Goal: Transaction & Acquisition: Obtain resource

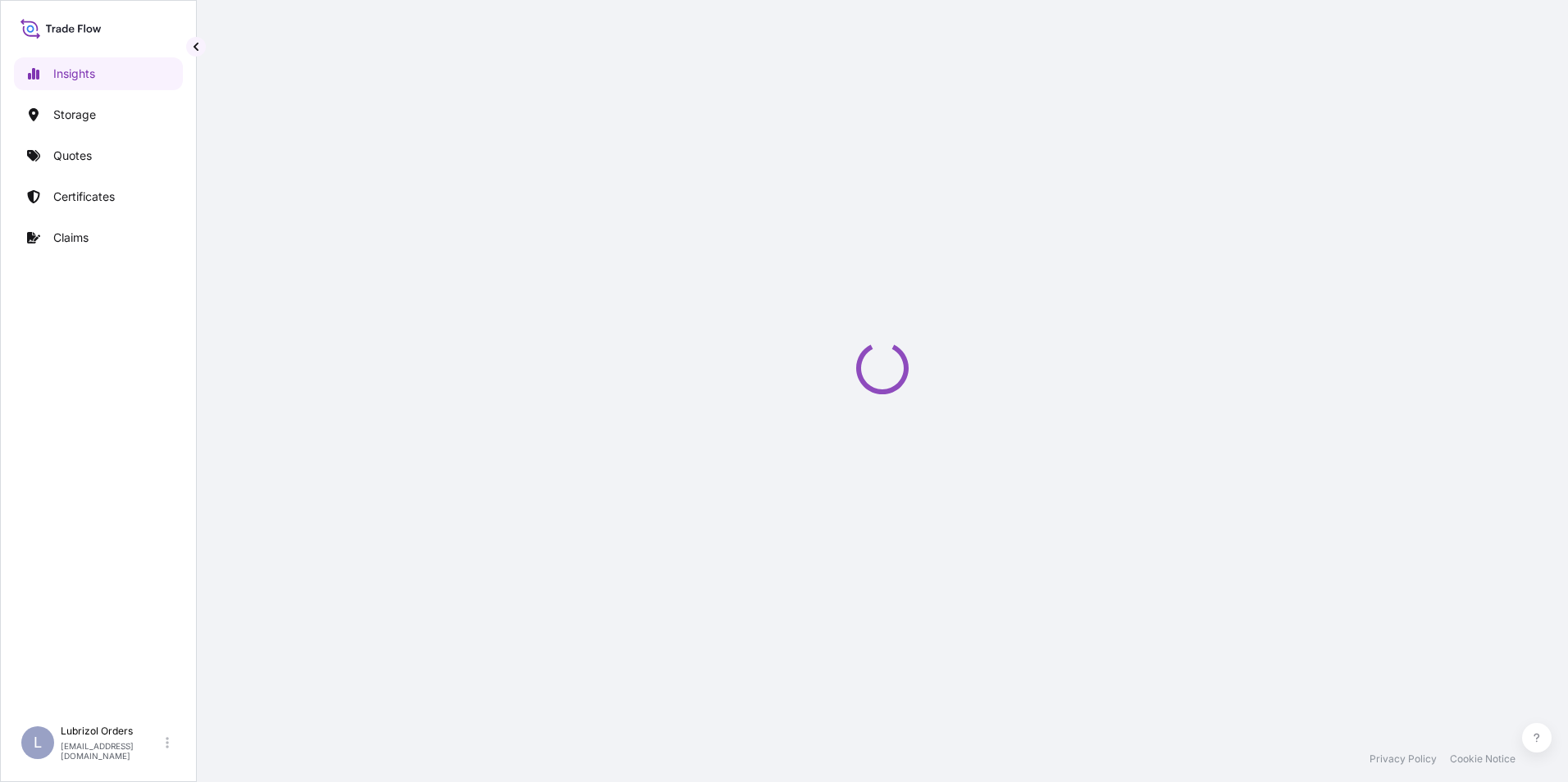
select select "2025"
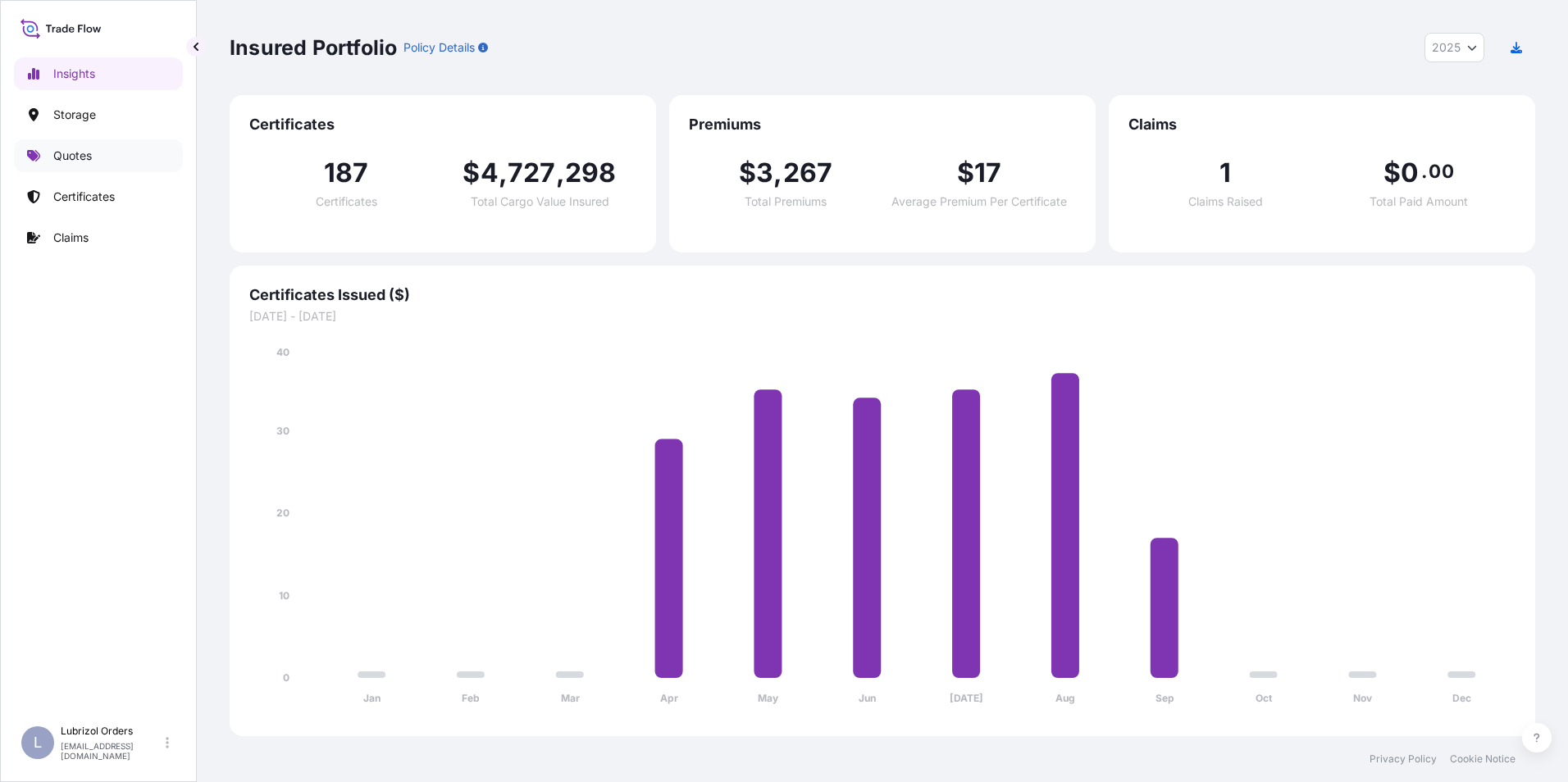
click at [70, 159] on p "Quotes" at bounding box center [72, 156] width 39 height 17
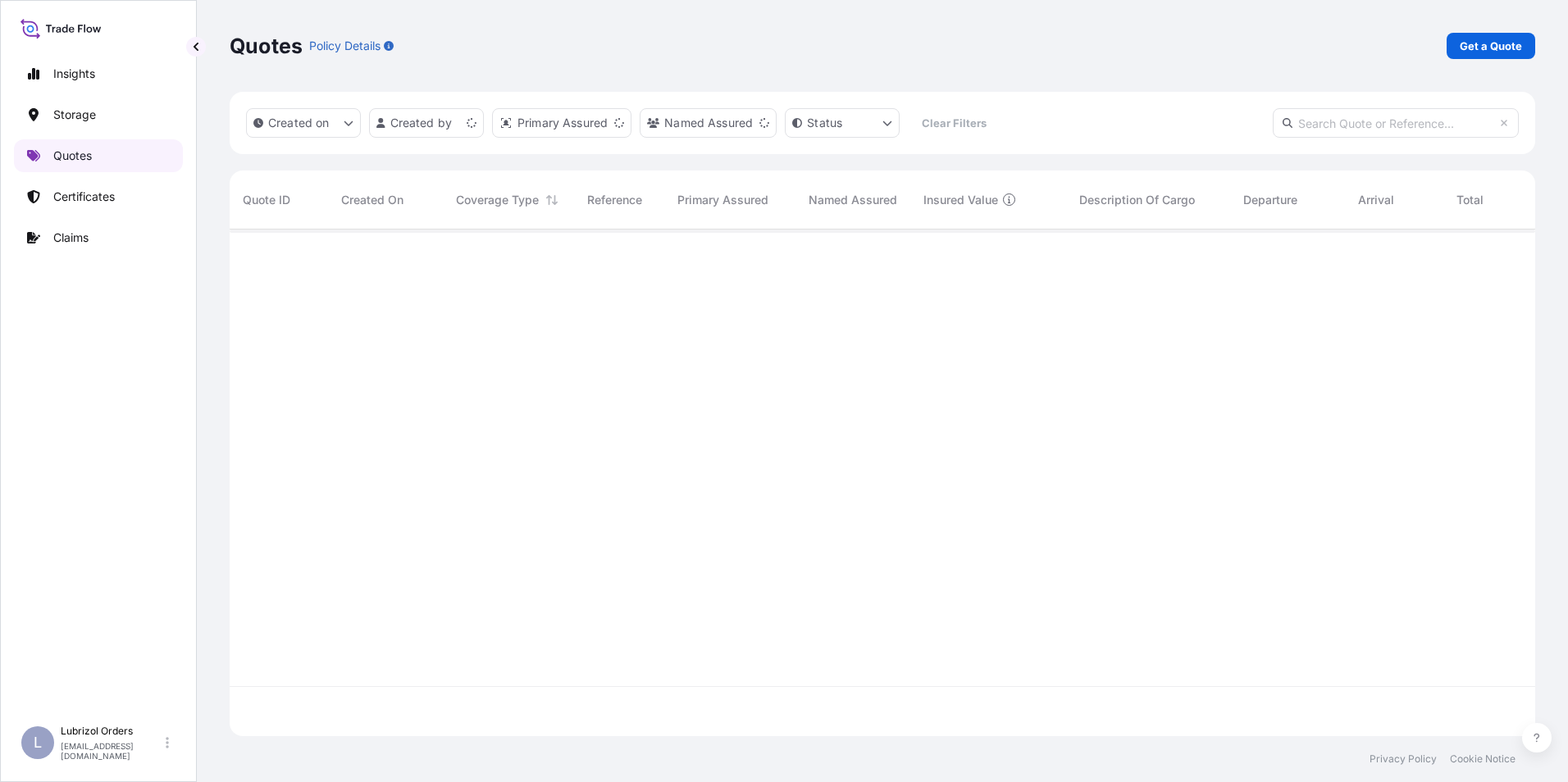
scroll to position [503, 1293]
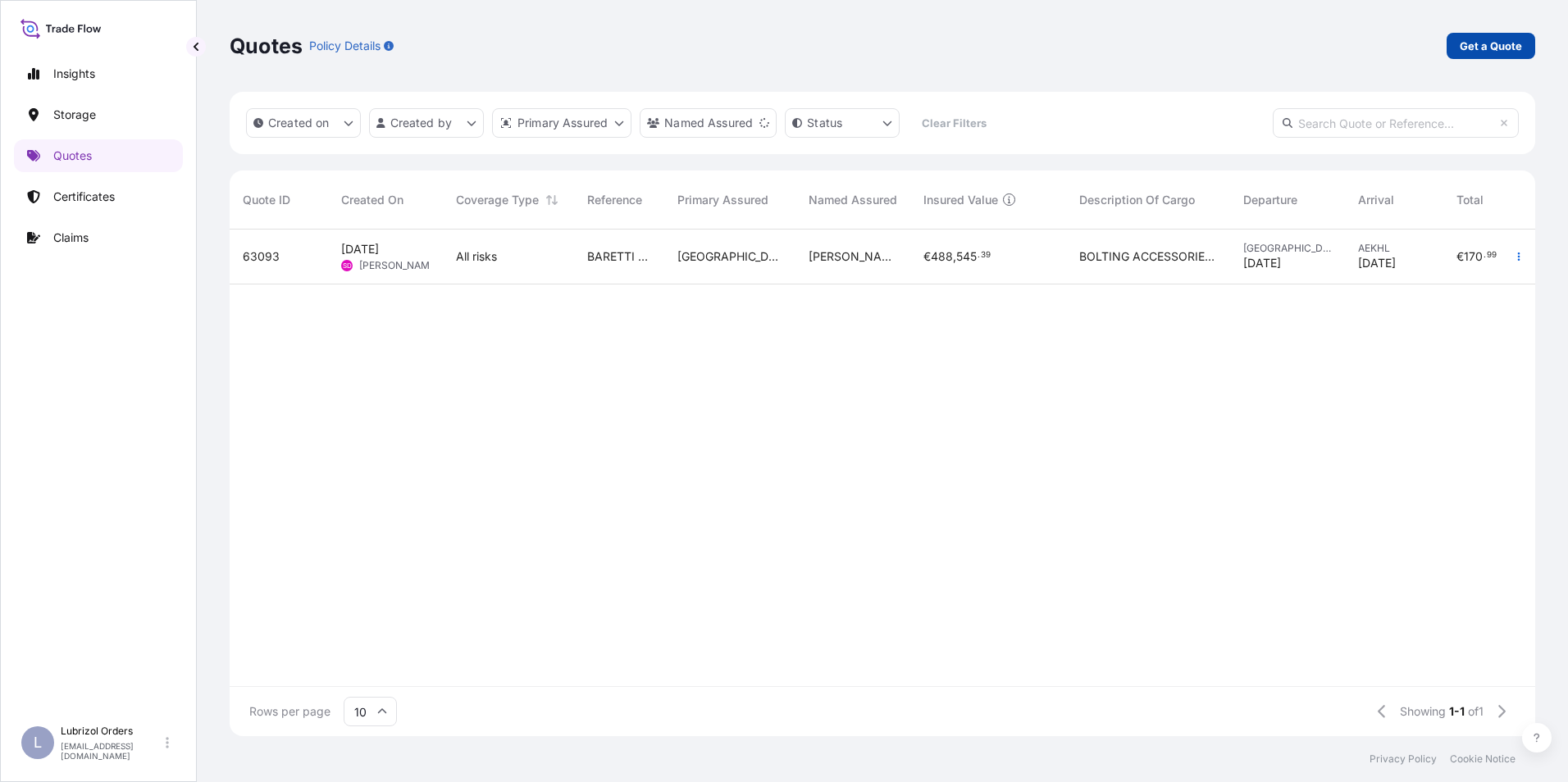
click at [1491, 44] on p "Get a Quote" at bounding box center [1490, 46] width 62 height 17
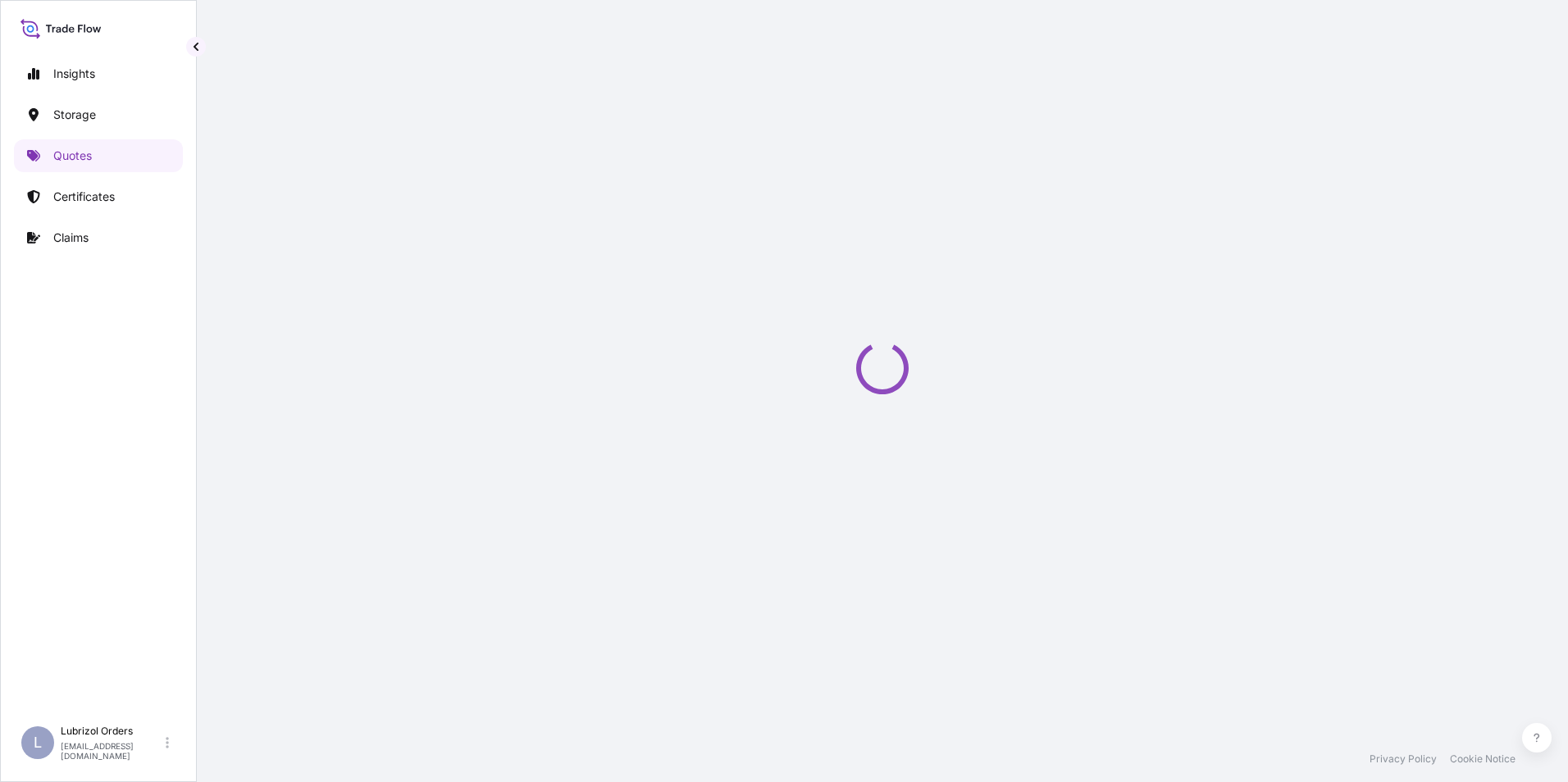
select select "Water"
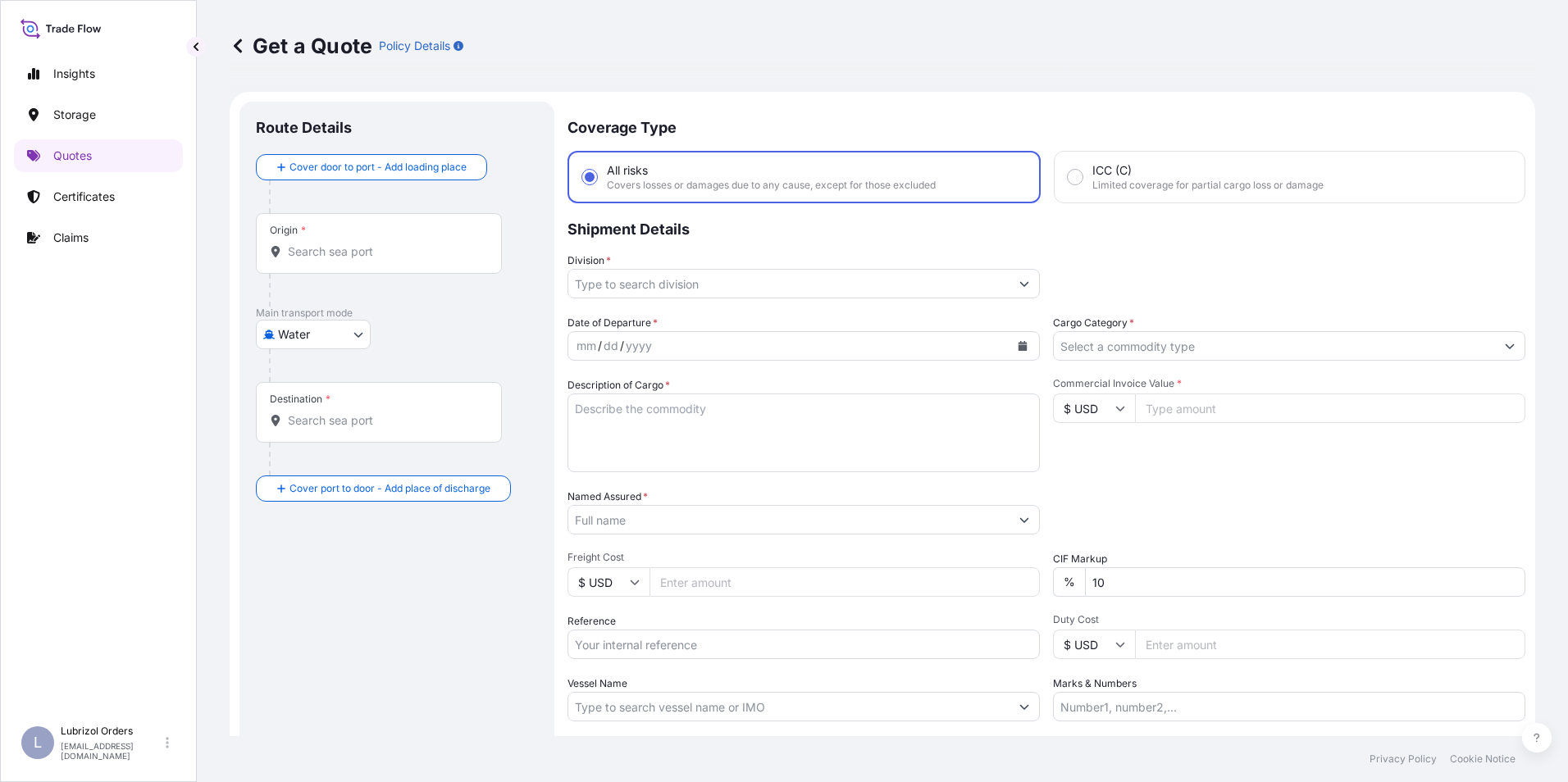
scroll to position [26, 0]
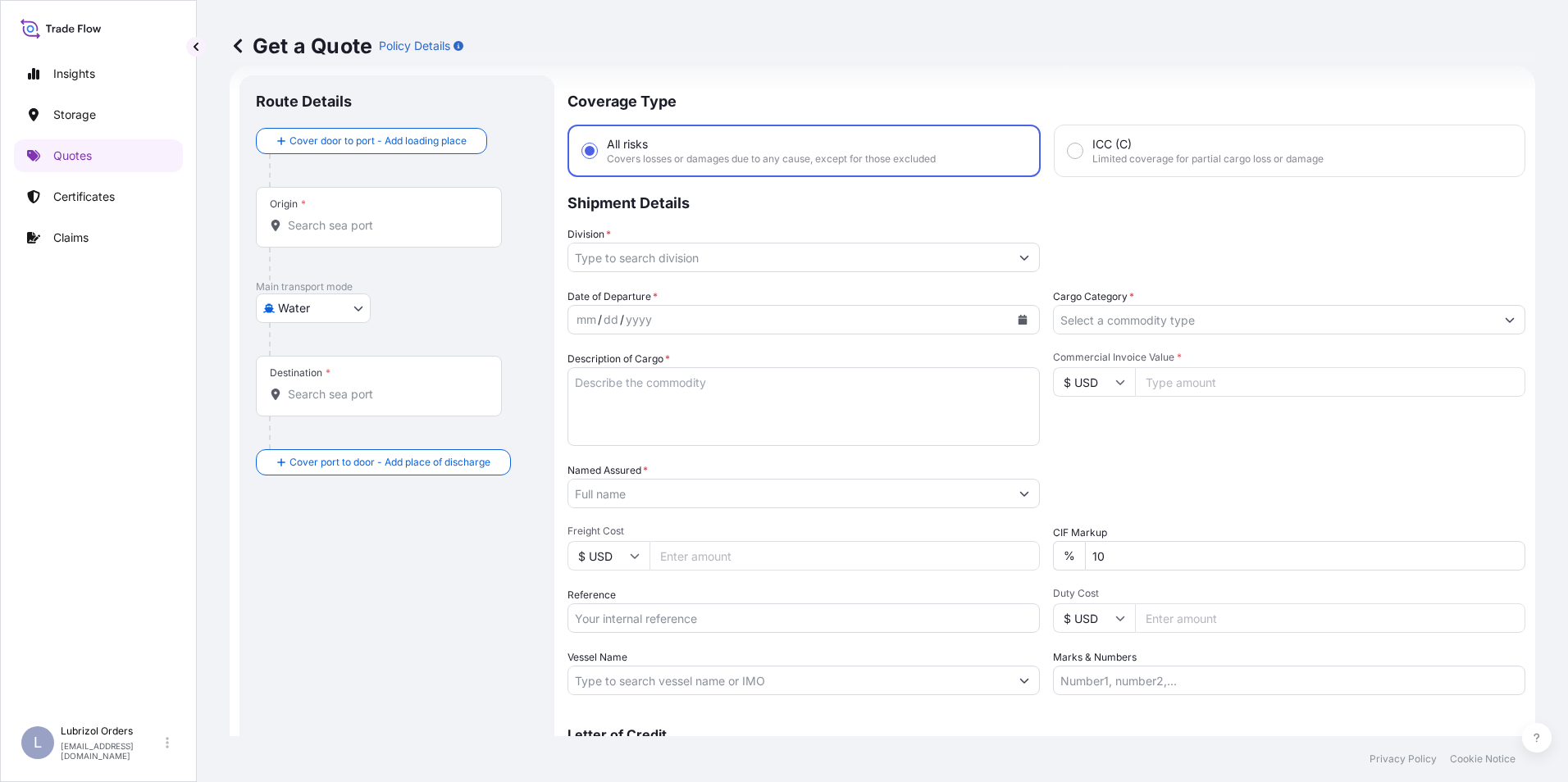
click at [336, 232] on input "Origin *" at bounding box center [384, 226] width 193 height 17
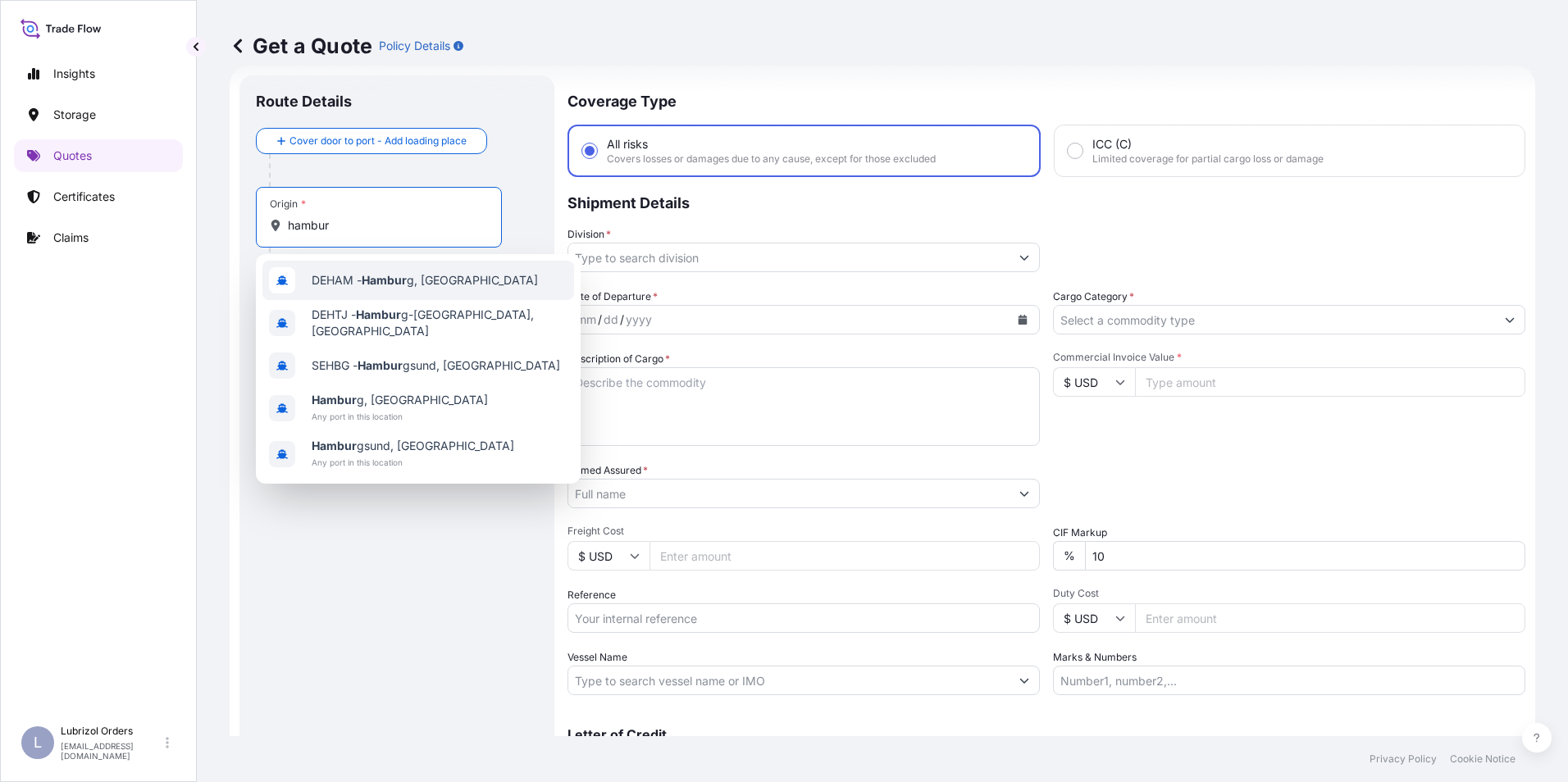
click at [336, 274] on span "DEHAM - Hambur g, [GEOGRAPHIC_DATA]" at bounding box center [425, 280] width 226 height 17
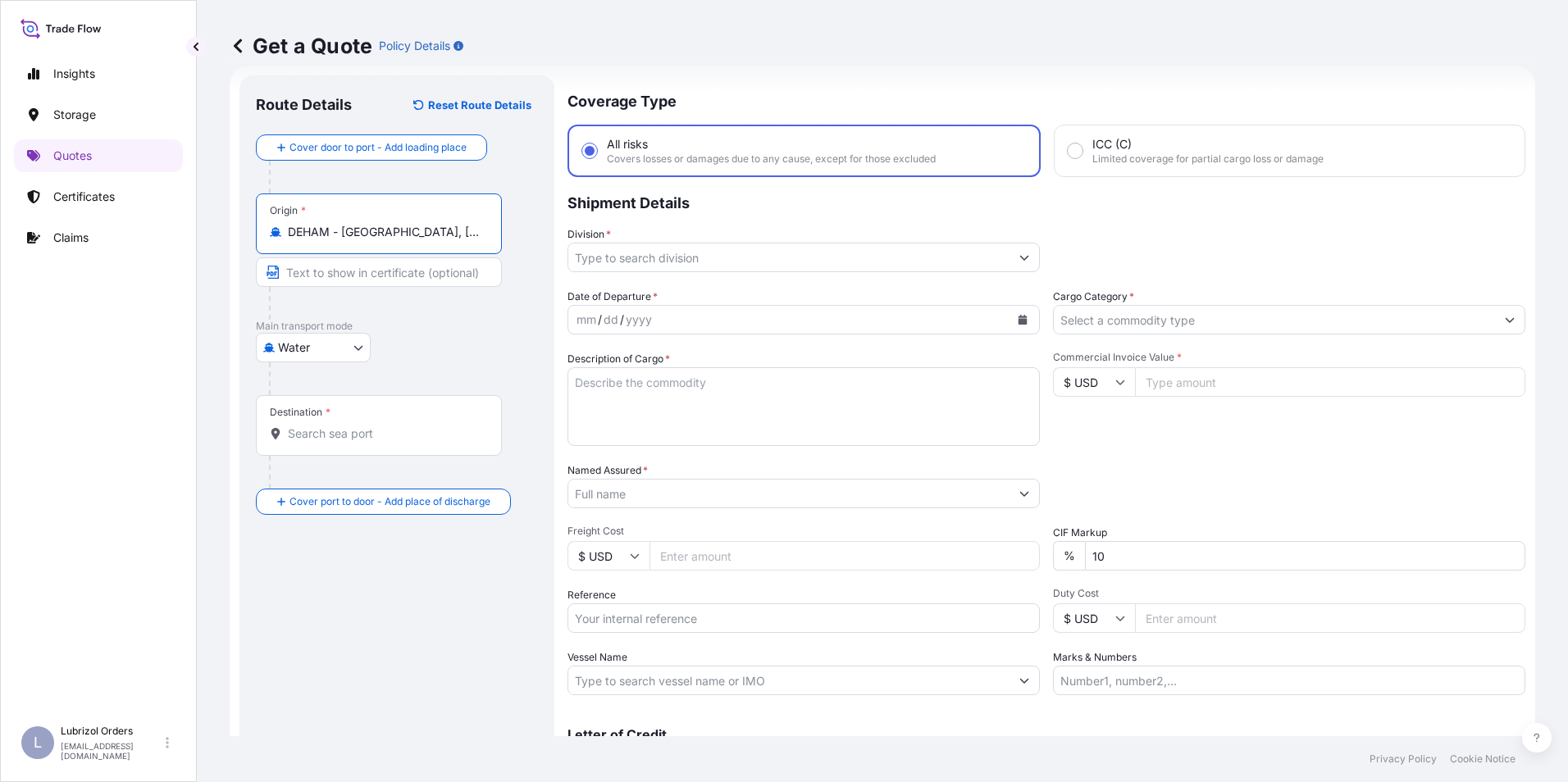
type input "DEHAM - [GEOGRAPHIC_DATA], [GEOGRAPHIC_DATA]"
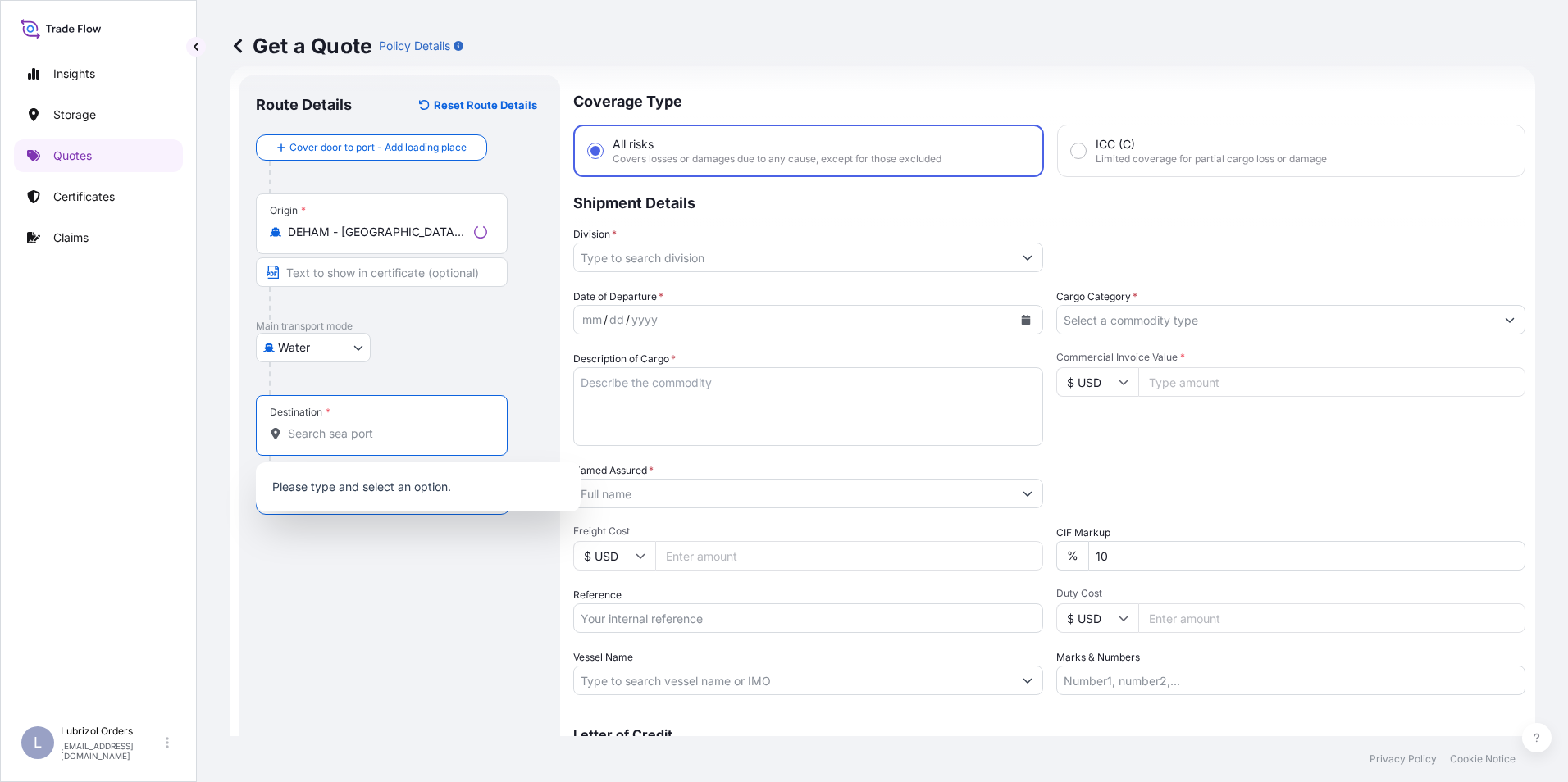
click at [333, 441] on input "Destination *" at bounding box center [387, 434] width 199 height 17
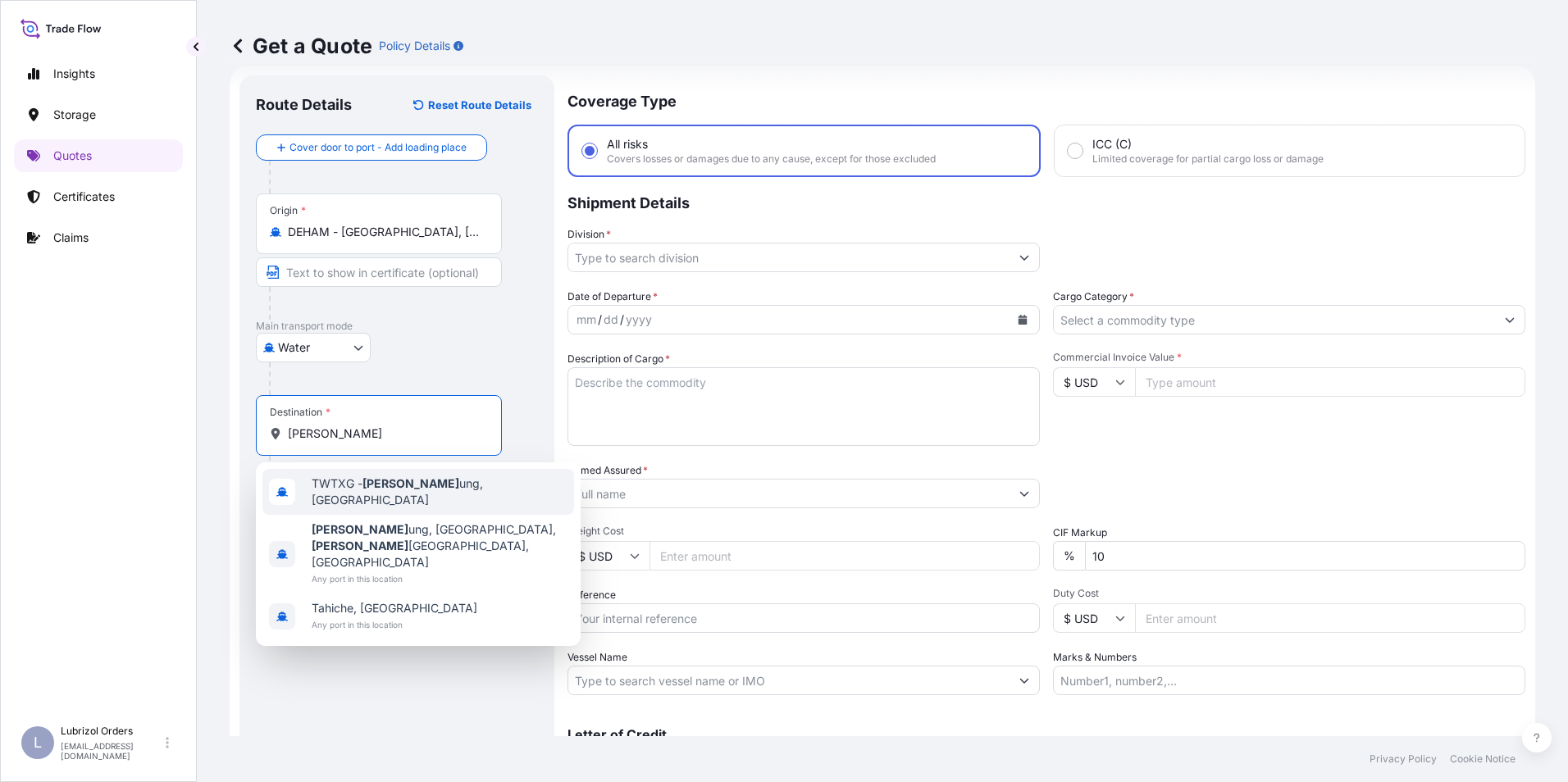
click at [364, 487] on span "TWTXG - [PERSON_NAME], [GEOGRAPHIC_DATA]" at bounding box center [439, 492] width 255 height 33
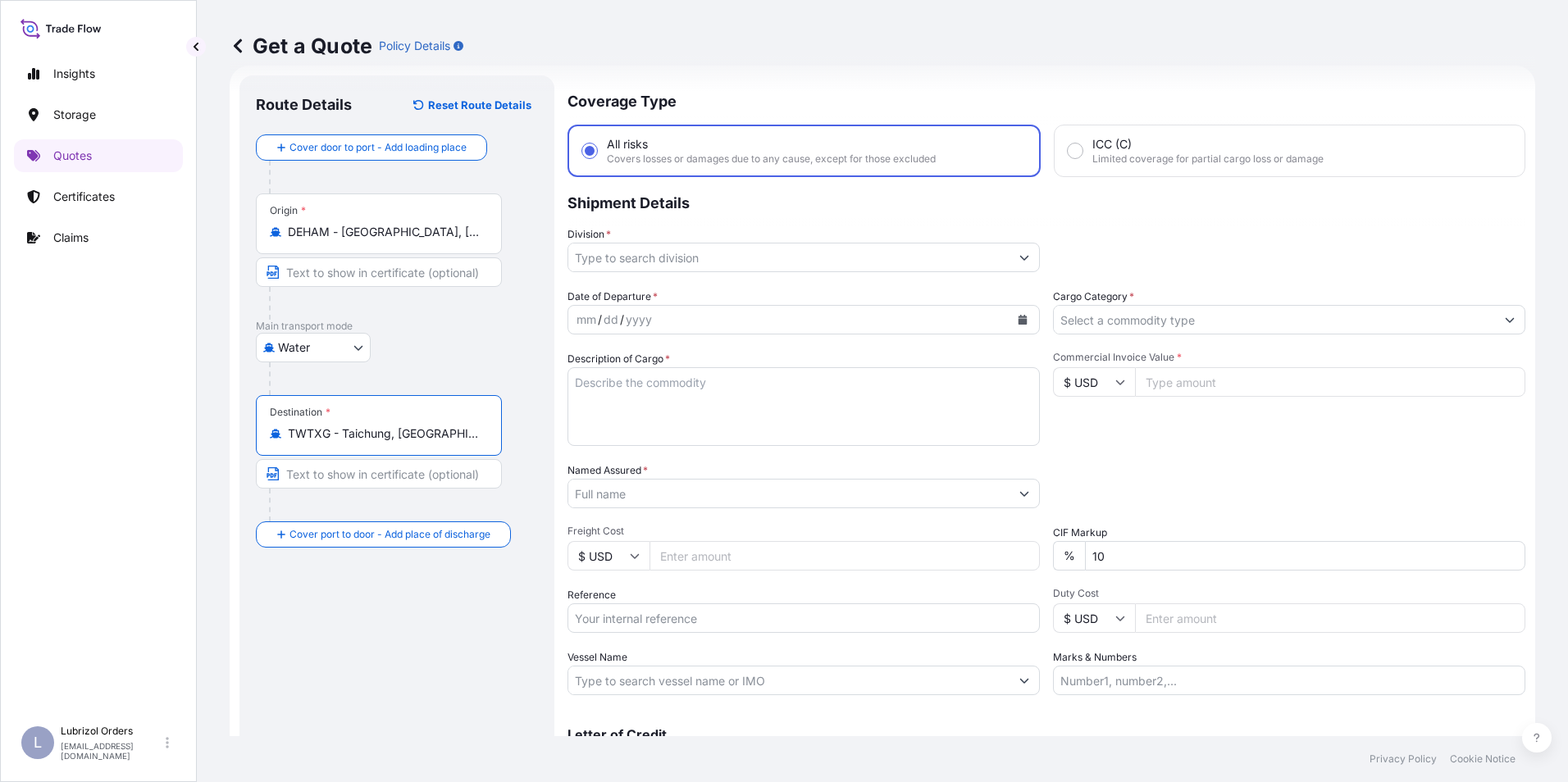
type input "TWTXG - Taichung, [GEOGRAPHIC_DATA]"
click at [651, 618] on input "Reference" at bounding box center [803, 618] width 472 height 30
paste input "1155539632"
type input "1155539632"
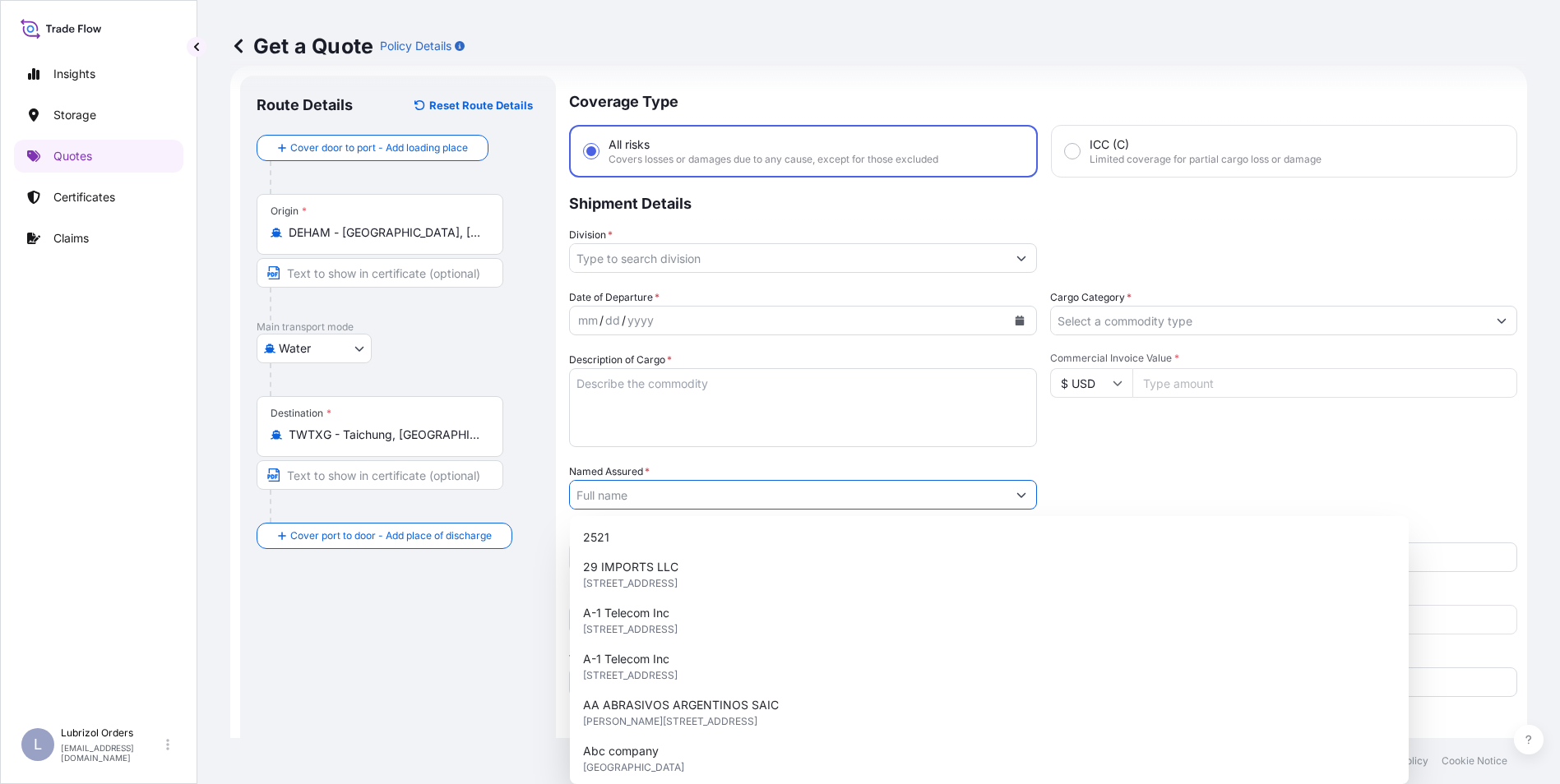
click at [665, 496] on input "Named Assured *" at bounding box center [787, 495] width 437 height 30
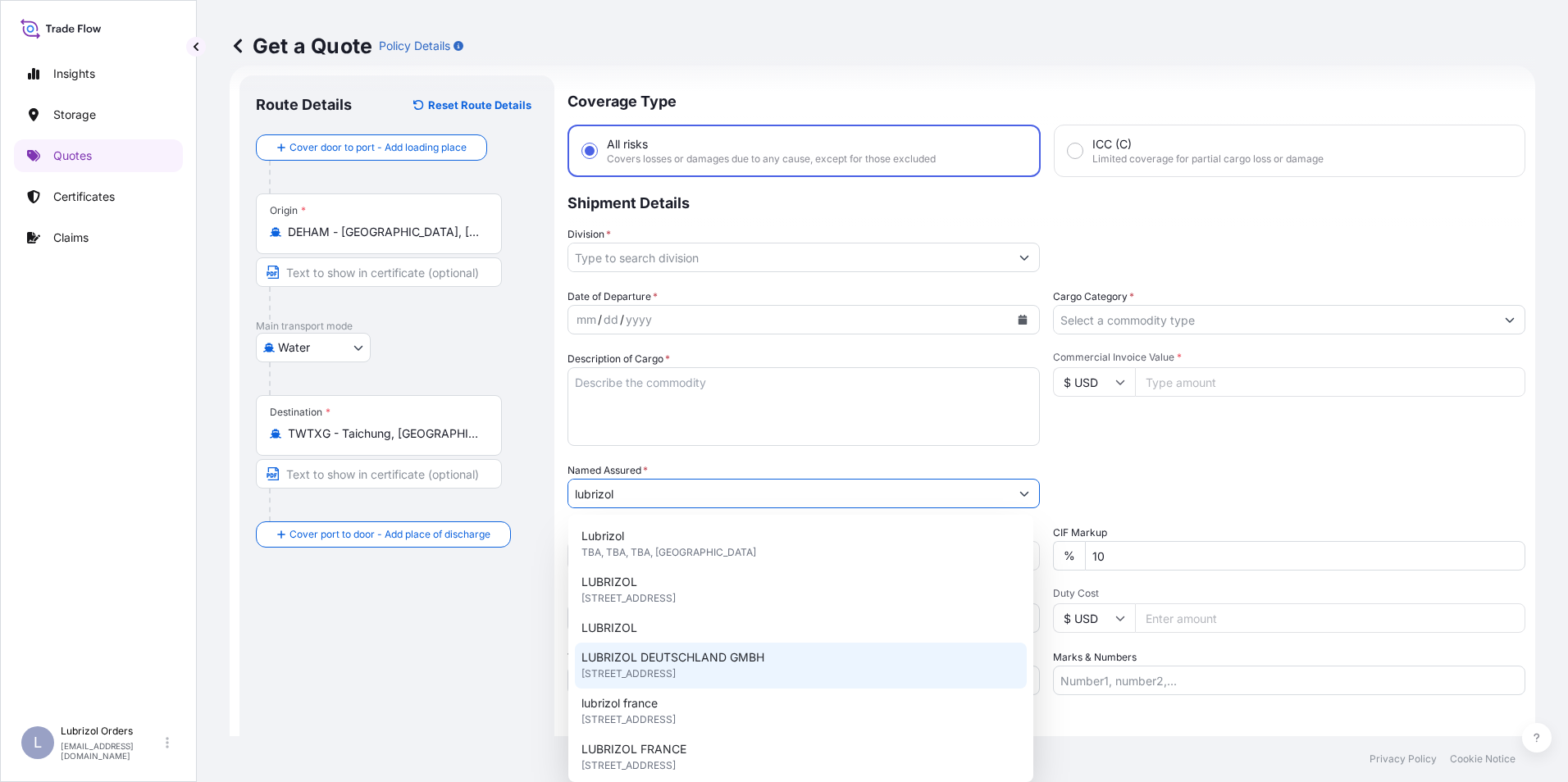
click at [675, 671] on span "[STREET_ADDRESS]" at bounding box center [628, 674] width 94 height 17
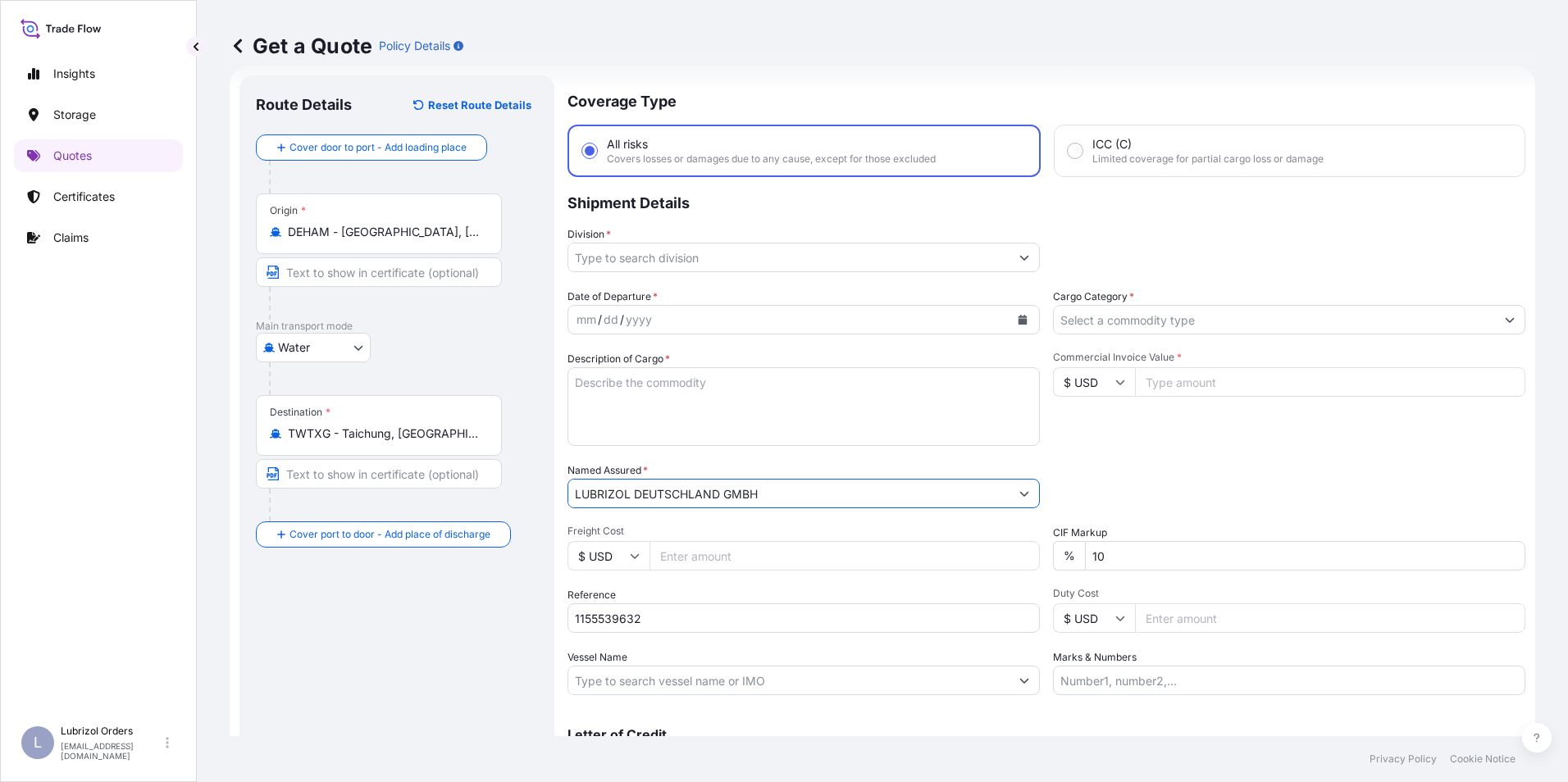
type input "LUBRIZOL DEUTSCHLAND GMBH"
click at [583, 320] on div "mm" at bounding box center [586, 320] width 23 height 20
click at [1114, 322] on input "Cargo Category *" at bounding box center [1275, 320] width 441 height 30
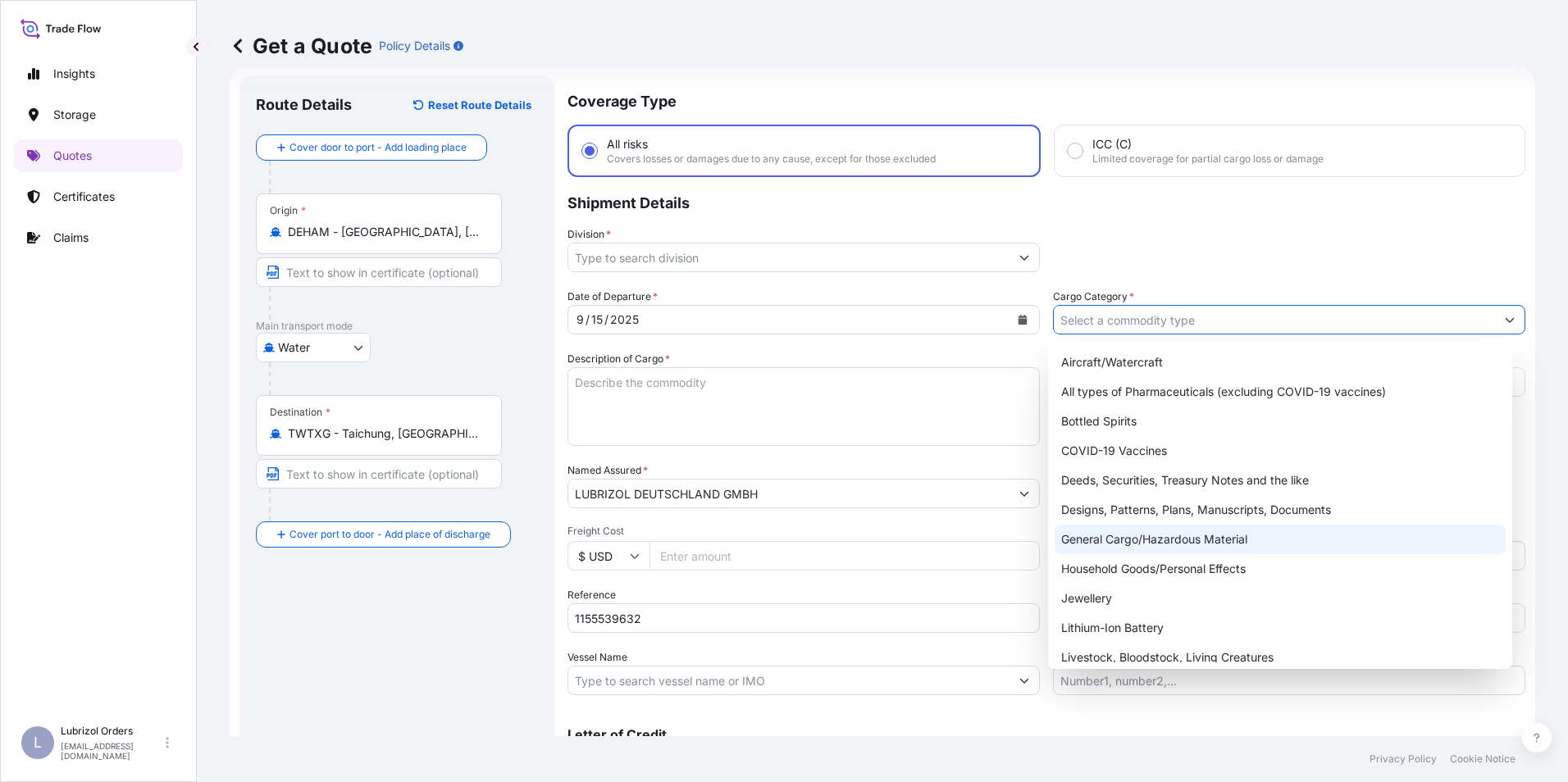
click at [1135, 533] on div "General Cargo/Hazardous Material" at bounding box center [1280, 540] width 452 height 30
type input "General Cargo/Hazardous Material"
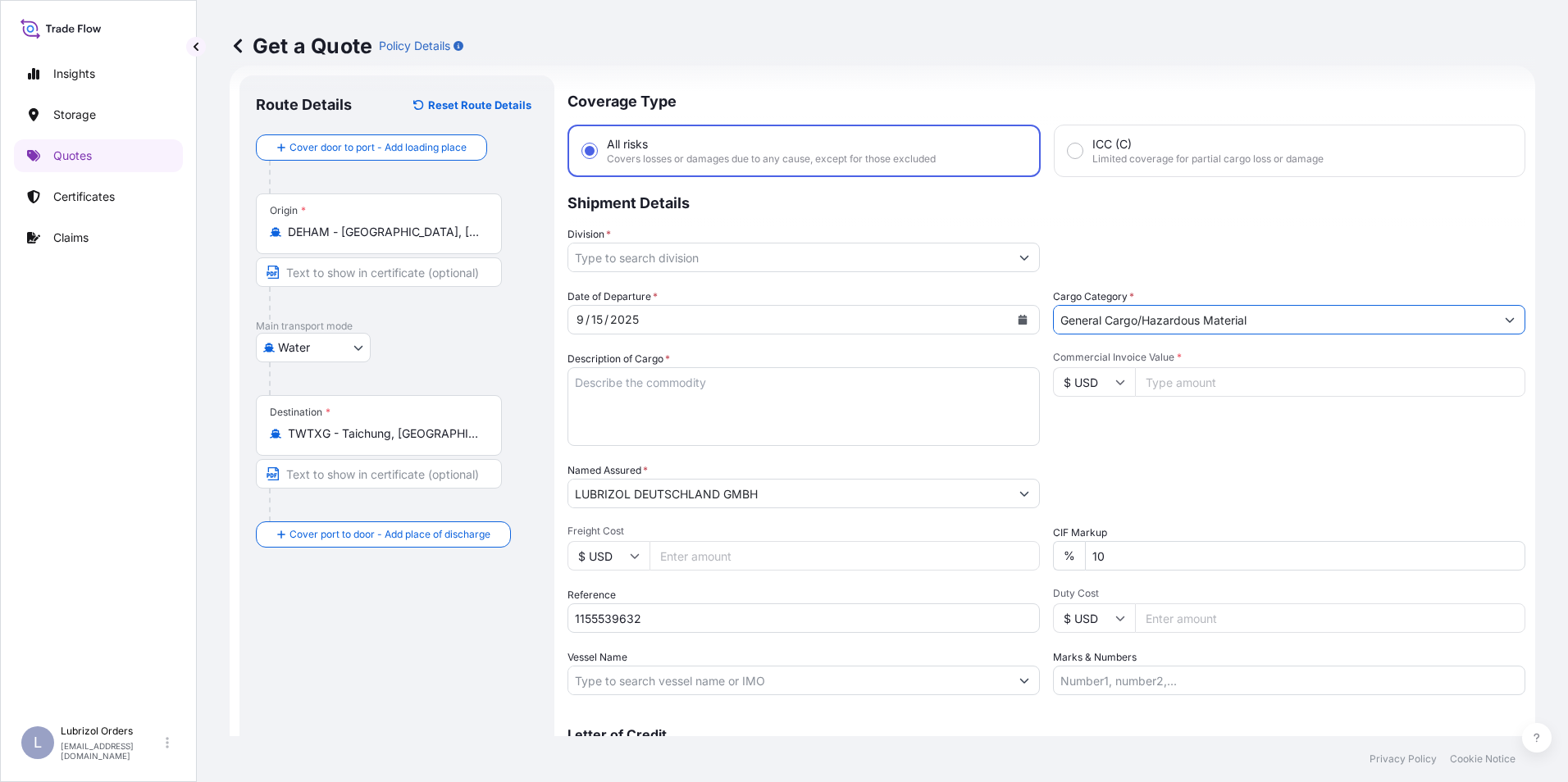
click at [1085, 378] on input "$ USD" at bounding box center [1094, 382] width 82 height 30
drag, startPoint x: 1084, startPoint y: 432, endPoint x: 1160, endPoint y: 397, distance: 83.7
click at [1084, 432] on div "€ EUR" at bounding box center [1088, 427] width 69 height 31
type input "€ EUR"
click at [1181, 384] on input "Commercial Invoice Value *" at bounding box center [1330, 382] width 390 height 30
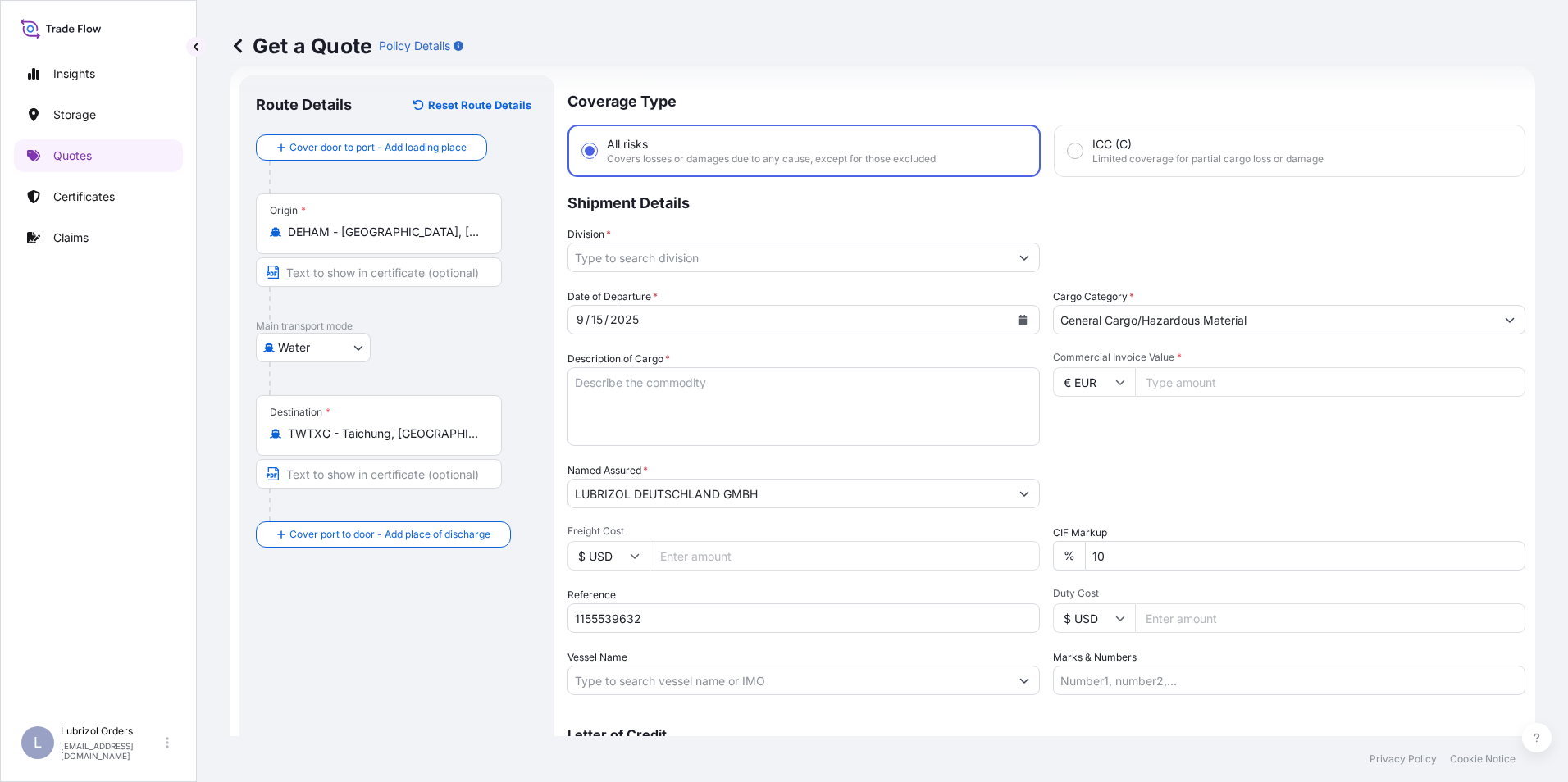
click at [1185, 390] on input "Commercial Invoice Value *" at bounding box center [1330, 382] width 390 height 30
type input "16174.23"
paste textarea "8 DRUMS OF ALOX (R) MT21H STD BLACK AND YELLOW NW 1448 KGS GW 1560 KGS LOADED O…"
click at [628, 402] on textarea "8 DRUMS OF ALOX (R) MT21H STD BLACK AND YELLOW NW 1448 KGS GW 1560 KGS LOADED O…" at bounding box center [803, 406] width 472 height 79
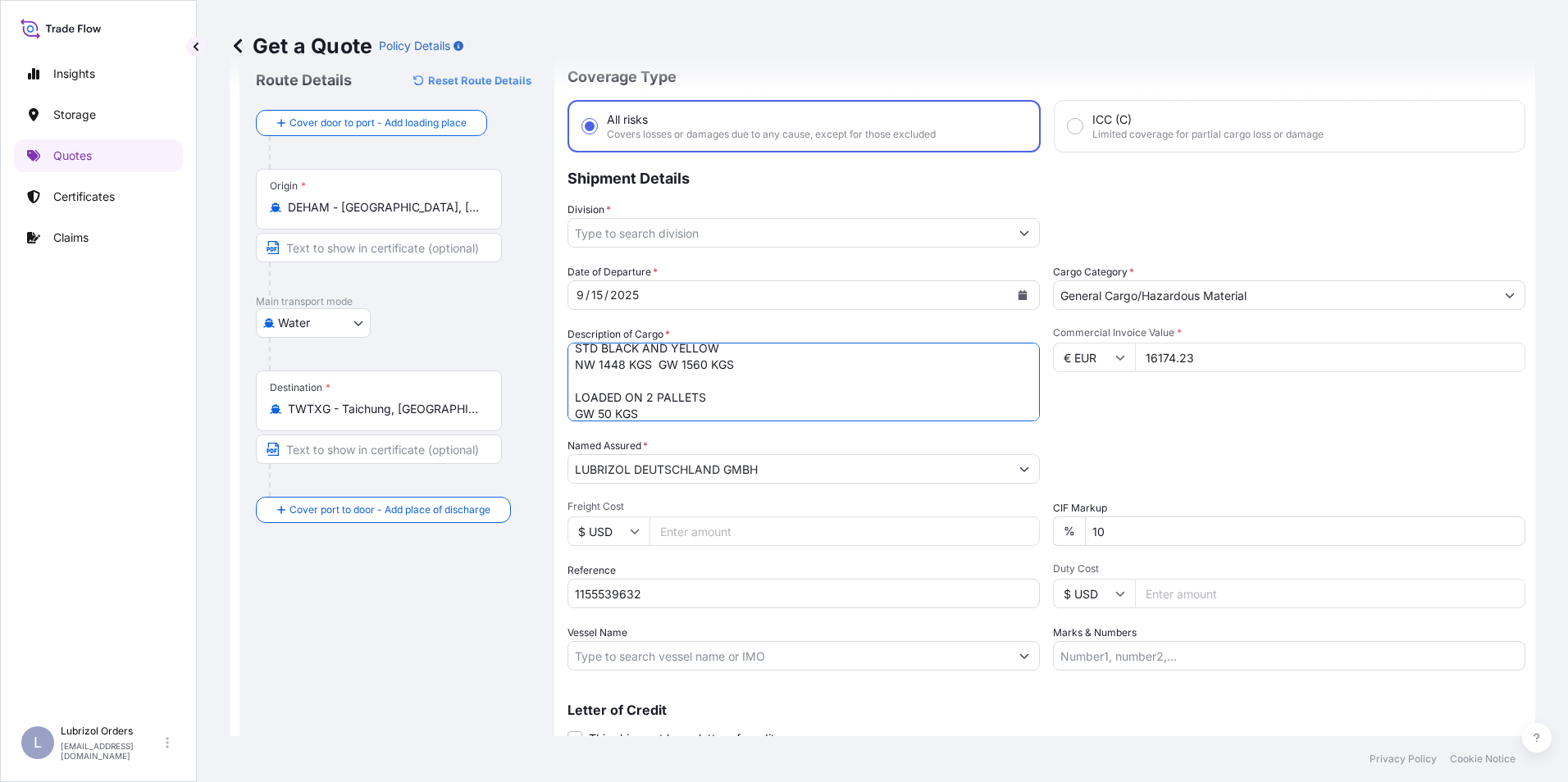
scroll to position [82, 0]
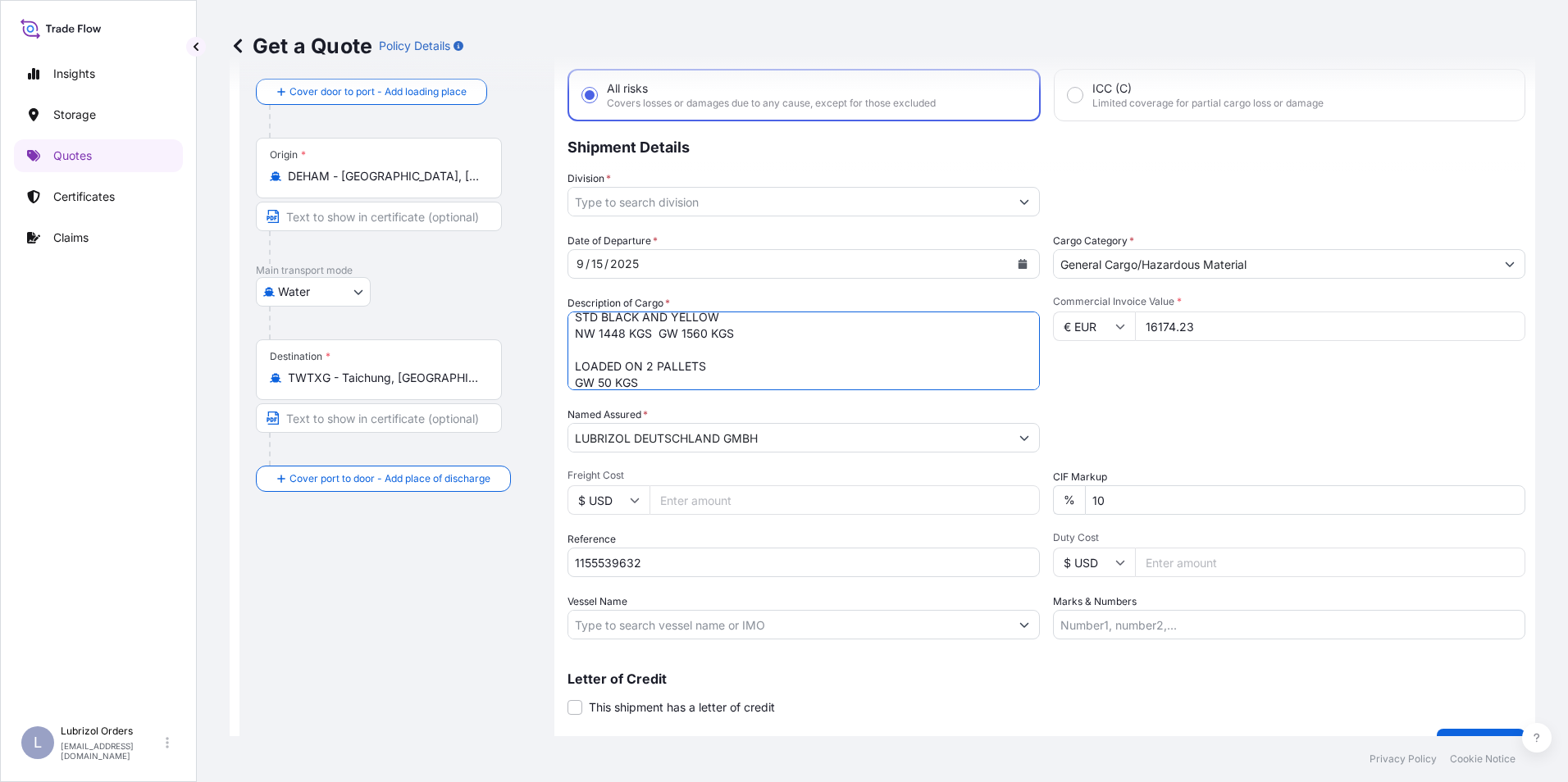
type textarea "8 DRUMS OF ALOX (R) MT21H STD BLACK AND YELLOW NW 1448 KGS GW 1560 KGS LOADED O…"
click at [1446, 726] on div "Coverage Type All risks Covers losses or damages due to any cause, except for t…" at bounding box center [1046, 391] width 958 height 742
click at [1448, 732] on button "Get a Quote" at bounding box center [1480, 746] width 88 height 33
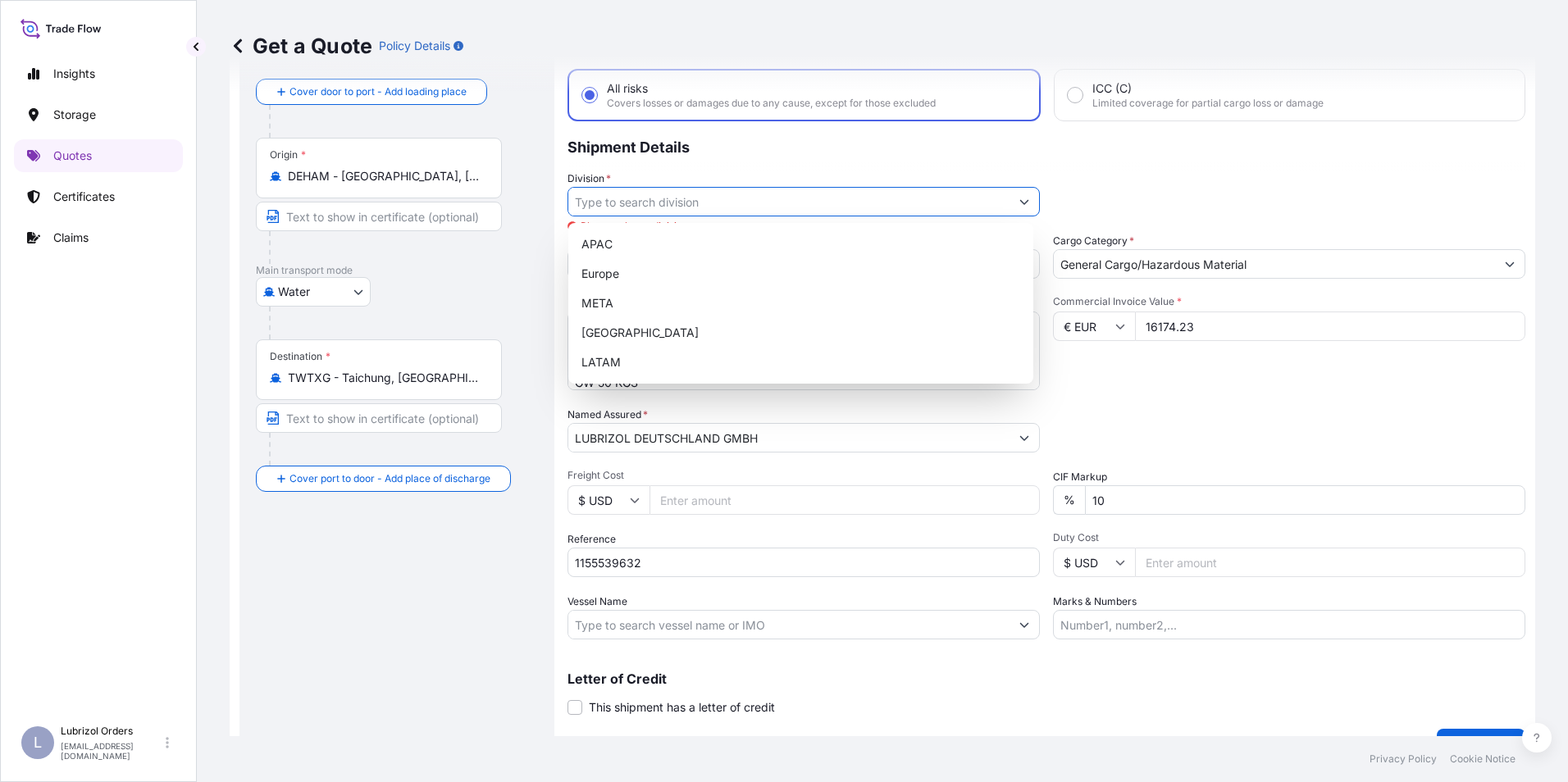
click at [615, 198] on input "Division *" at bounding box center [789, 202] width 441 height 30
click at [610, 270] on div "Europe" at bounding box center [800, 274] width 452 height 30
type input "Europe"
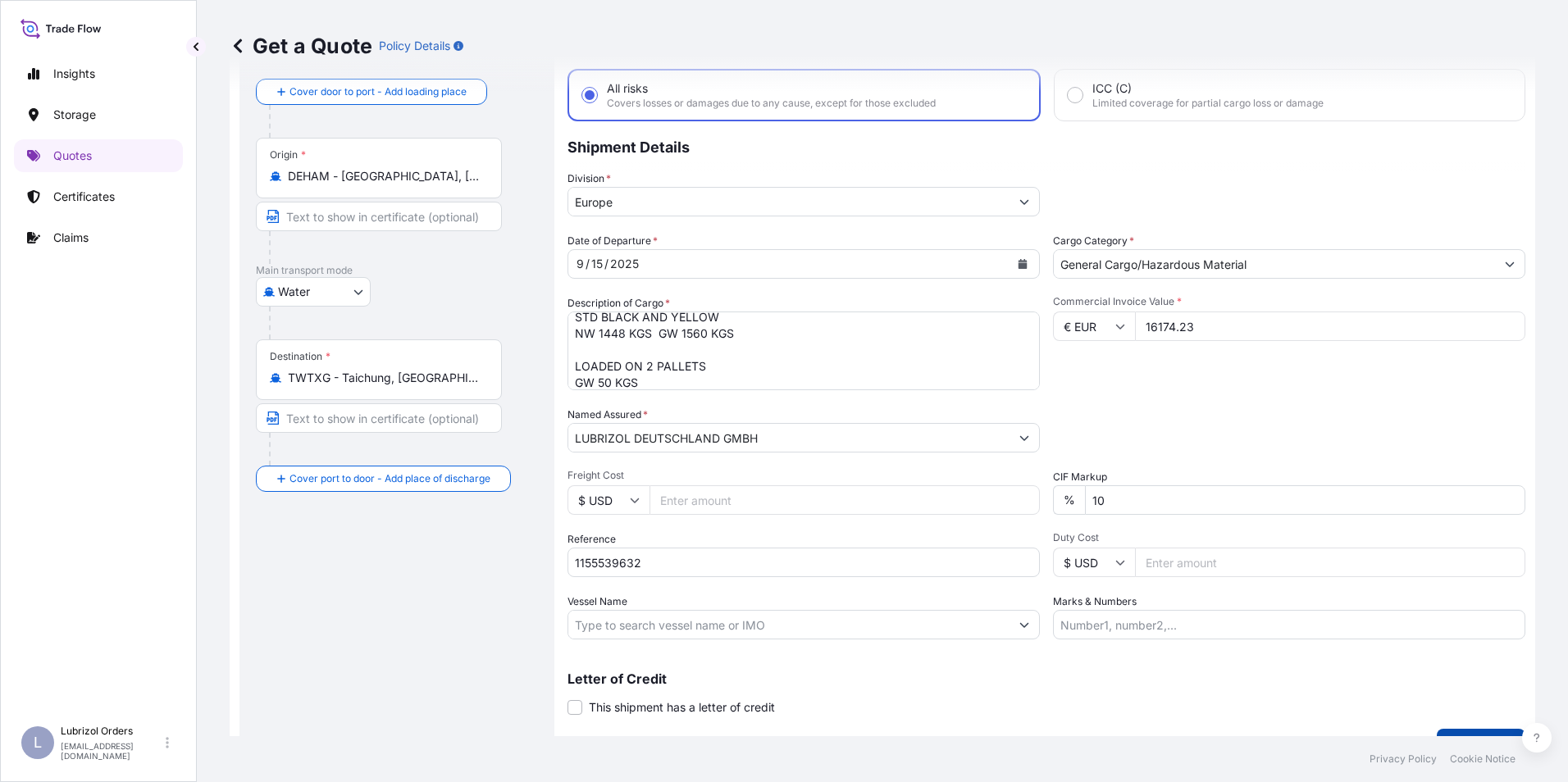
click at [1474, 730] on button "Get a Quote" at bounding box center [1480, 746] width 88 height 33
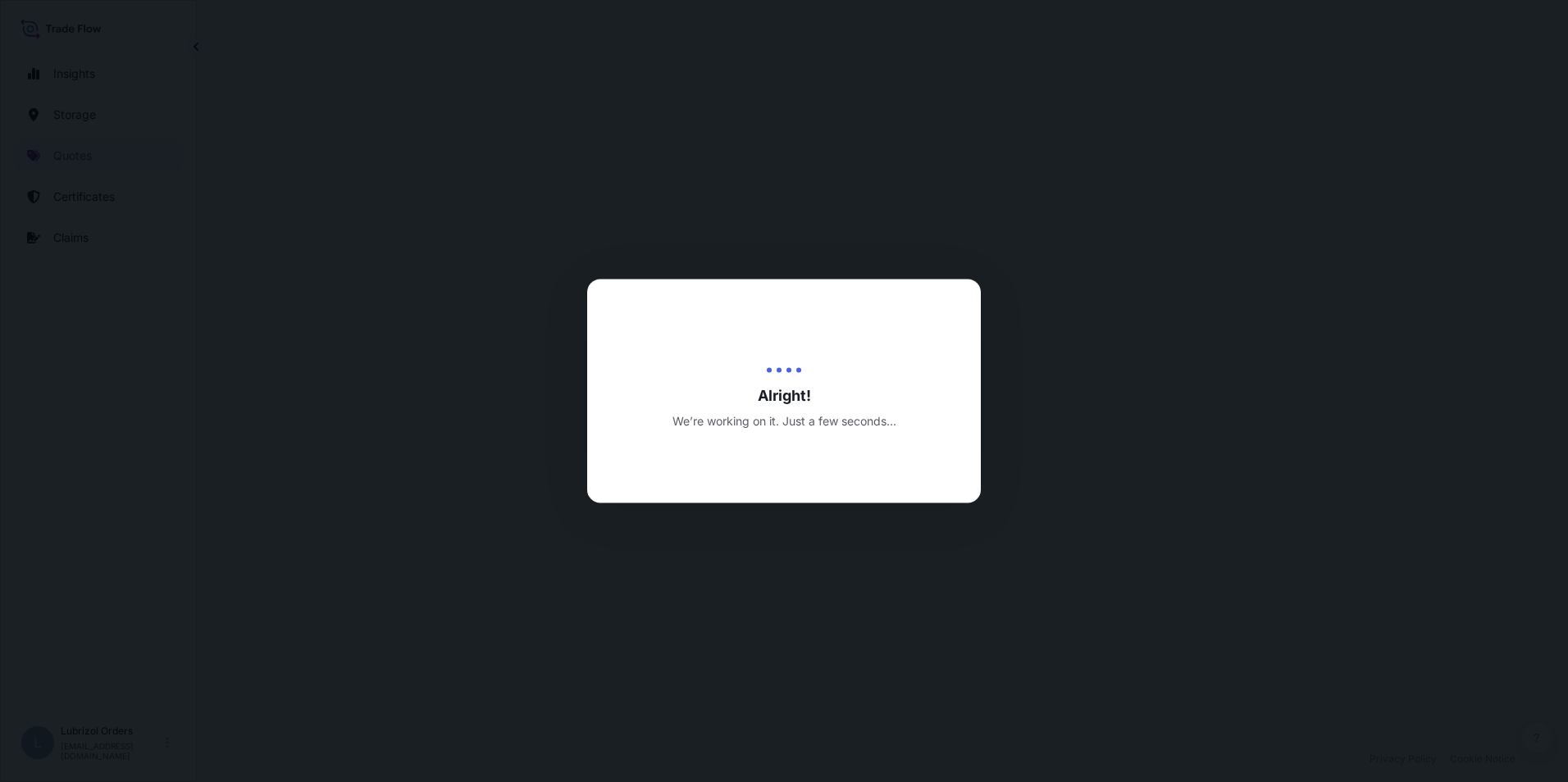
select select "Water"
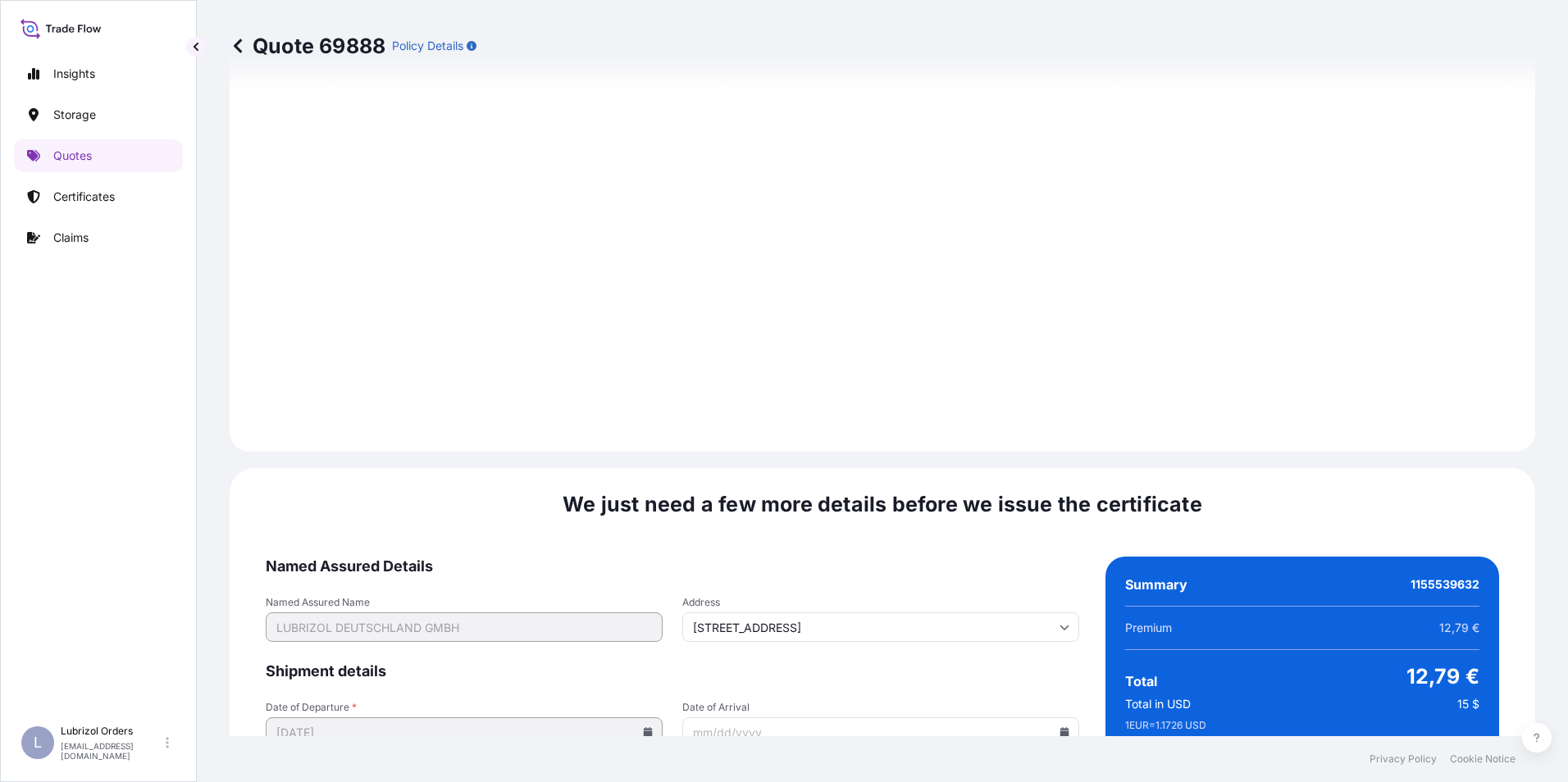
scroll to position [2345, 0]
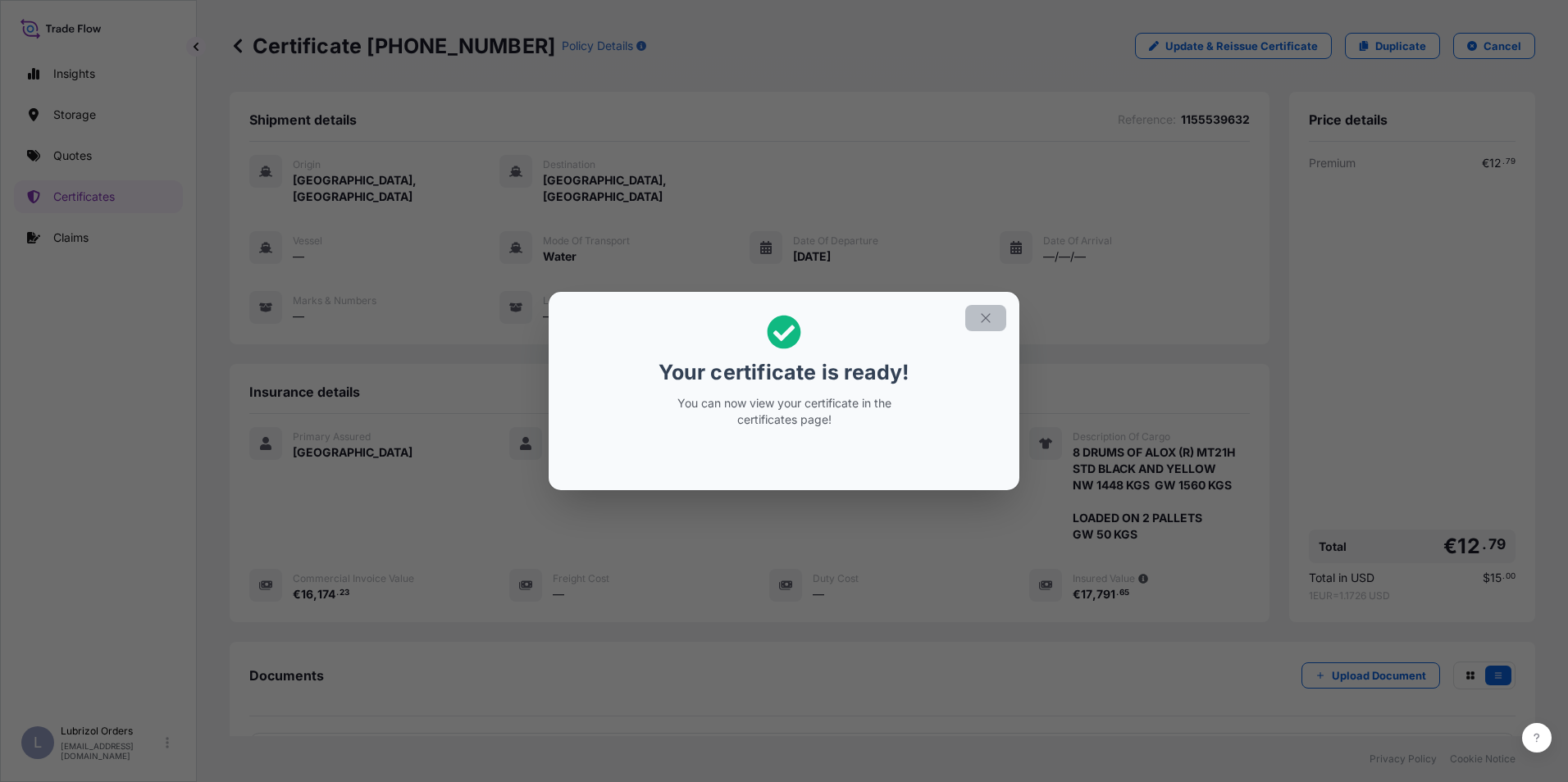
click at [987, 318] on icon "button" at bounding box center [985, 318] width 15 height 15
